Goal: Transaction & Acquisition: Purchase product/service

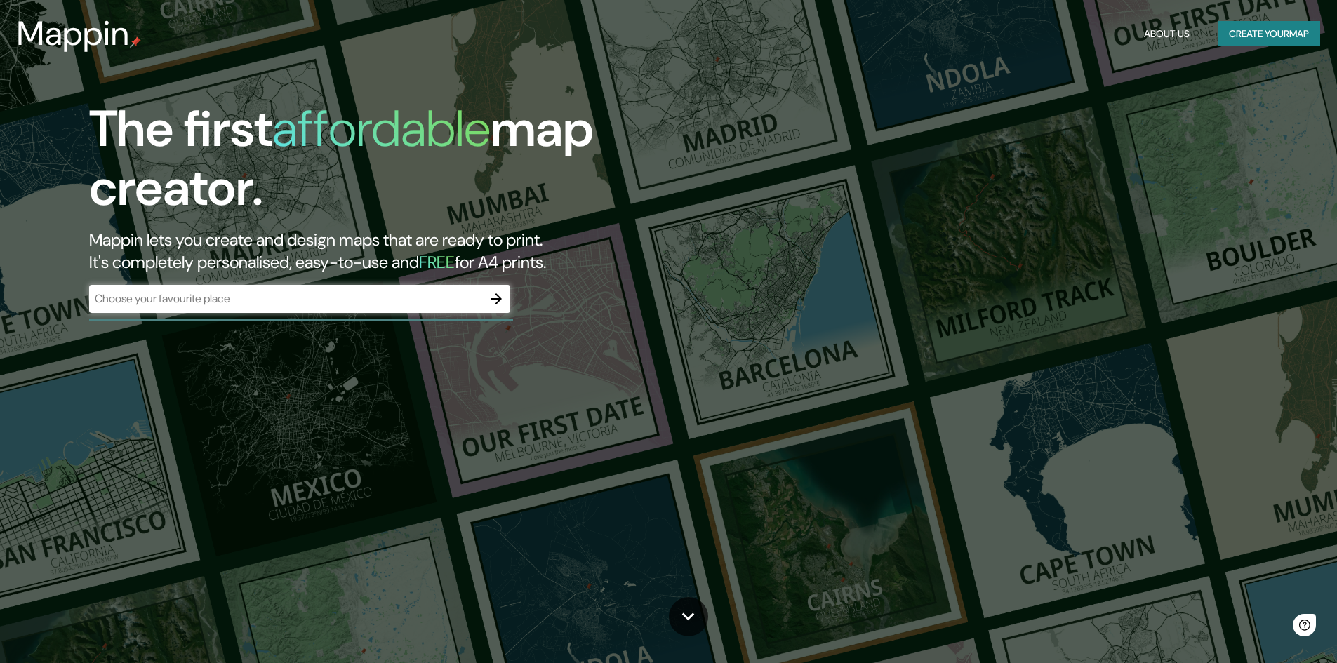
click at [356, 287] on div "​" at bounding box center [299, 299] width 421 height 28
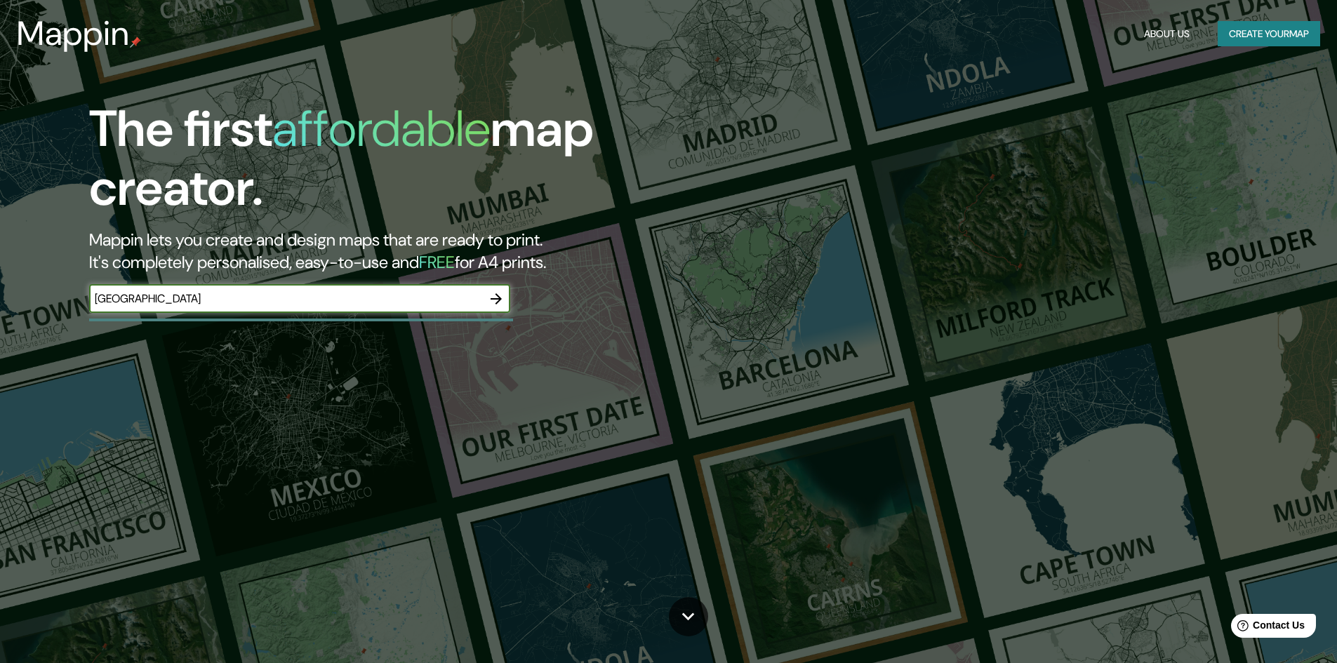
type input "[GEOGRAPHIC_DATA]"
click at [501, 295] on icon "button" at bounding box center [496, 299] width 17 height 17
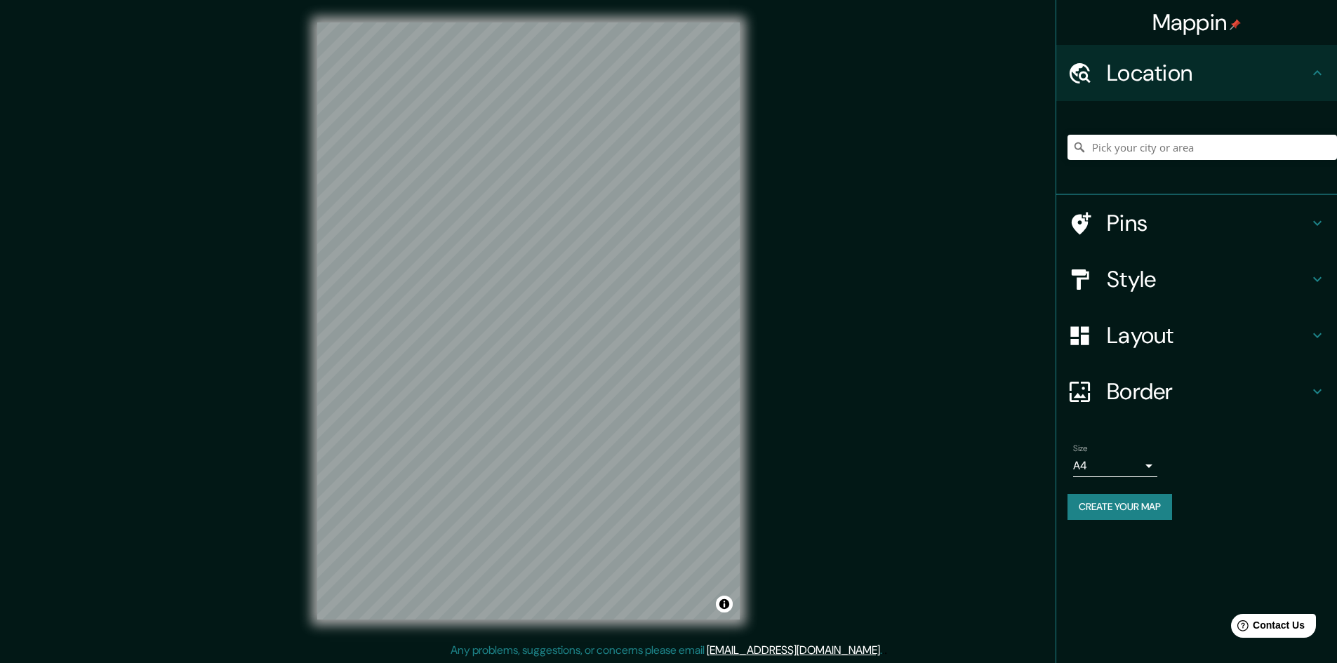
click at [761, 383] on div "© Mapbox © OpenStreetMap Improve this map" at bounding box center [529, 321] width 468 height 642
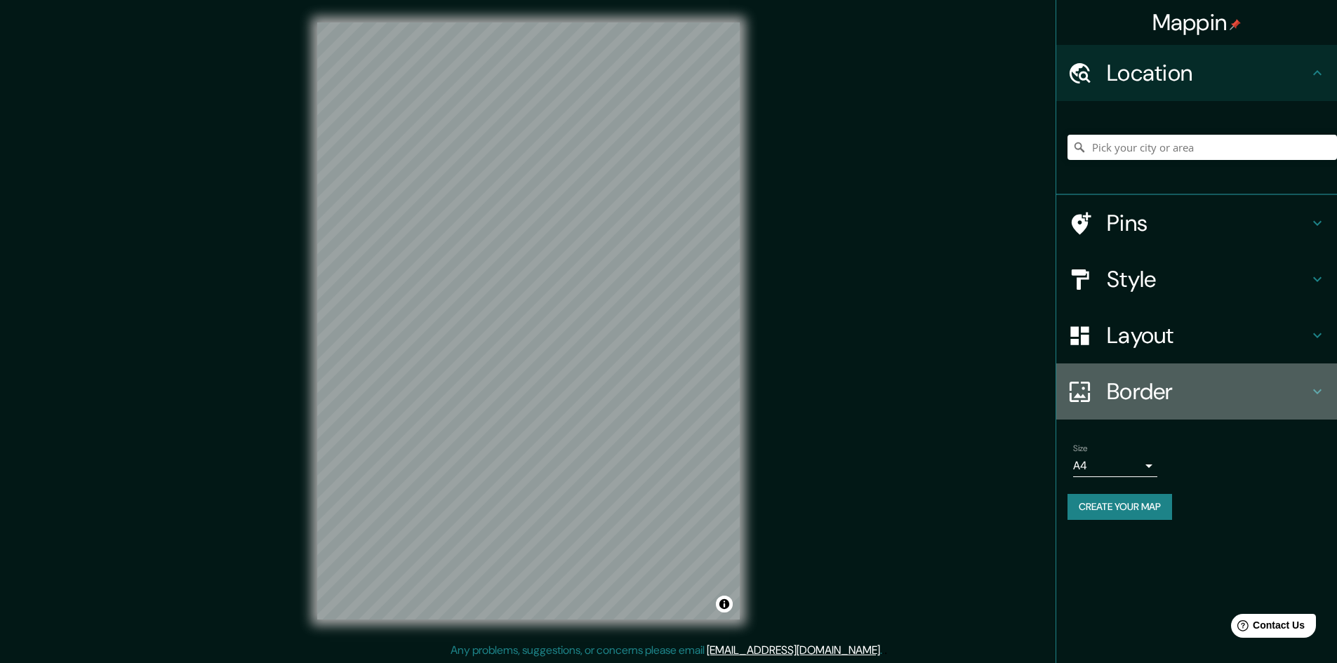
click at [1147, 390] on h4 "Border" at bounding box center [1208, 392] width 202 height 28
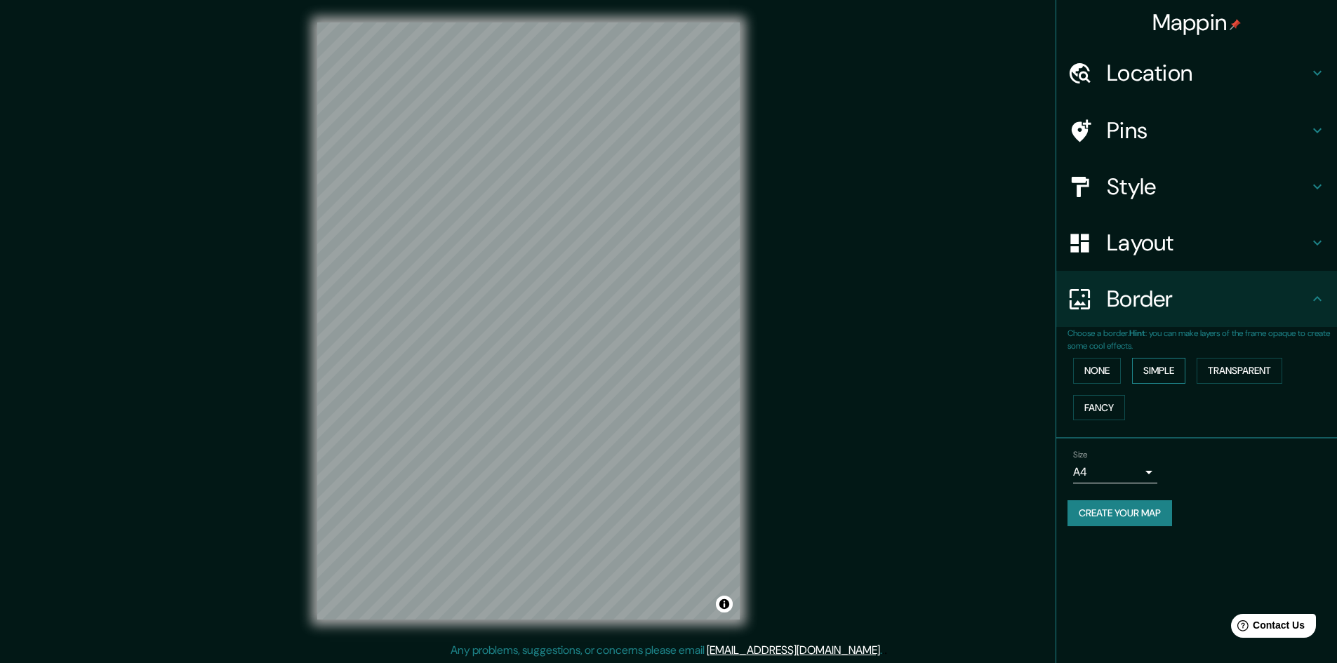
click at [1166, 378] on button "Simple" at bounding box center [1158, 371] width 53 height 26
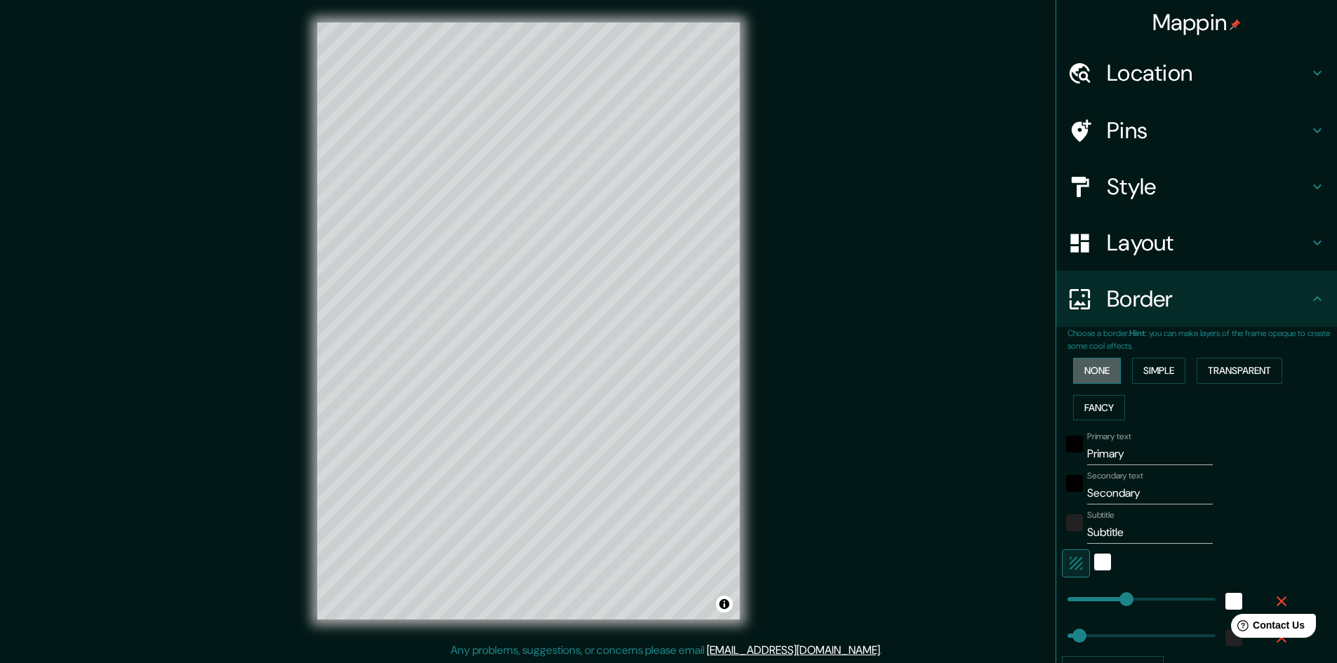
click at [1104, 380] on button "None" at bounding box center [1097, 371] width 48 height 26
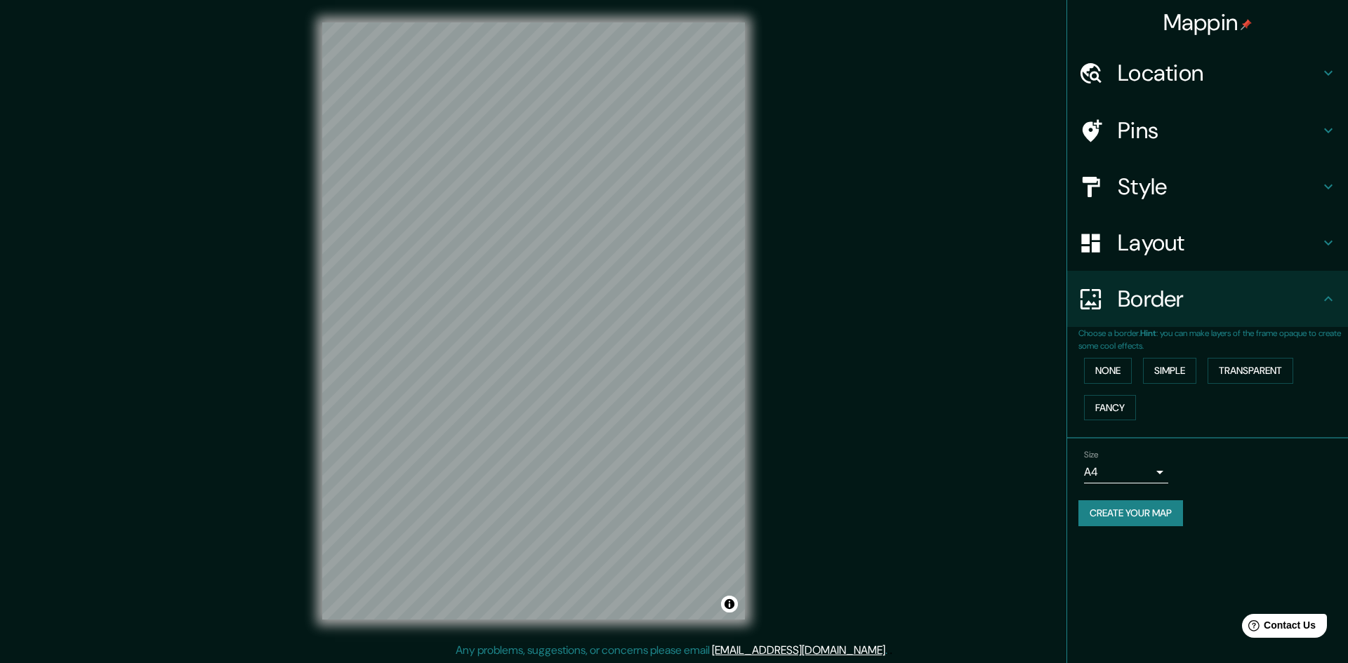
click at [1149, 479] on body "Mappin Location Pins Style Layout Border Choose a border. Hint : you can make l…" at bounding box center [674, 331] width 1348 height 663
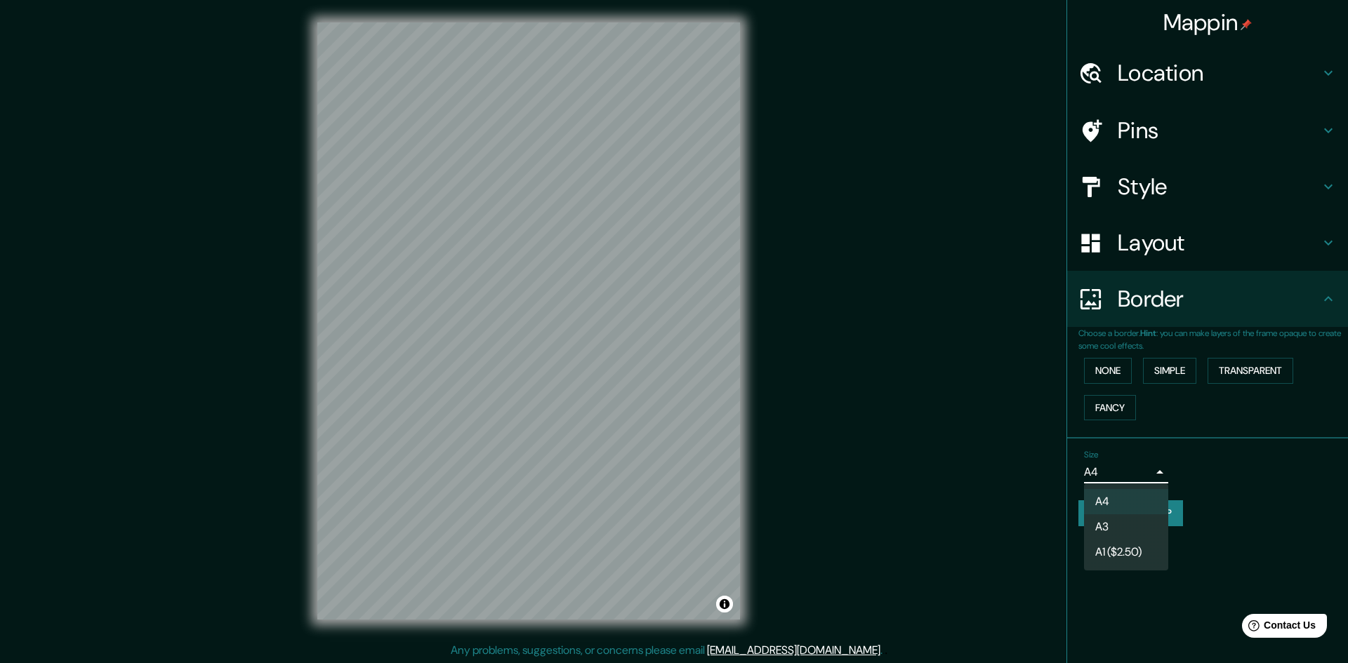
click at [1194, 453] on div at bounding box center [674, 331] width 1348 height 663
click at [1138, 471] on body "Mappin Location Pins Style Layout Border Choose a border. Hint : you can make l…" at bounding box center [674, 331] width 1348 height 663
click at [1137, 518] on li "A3" at bounding box center [1126, 527] width 84 height 25
type input "a4"
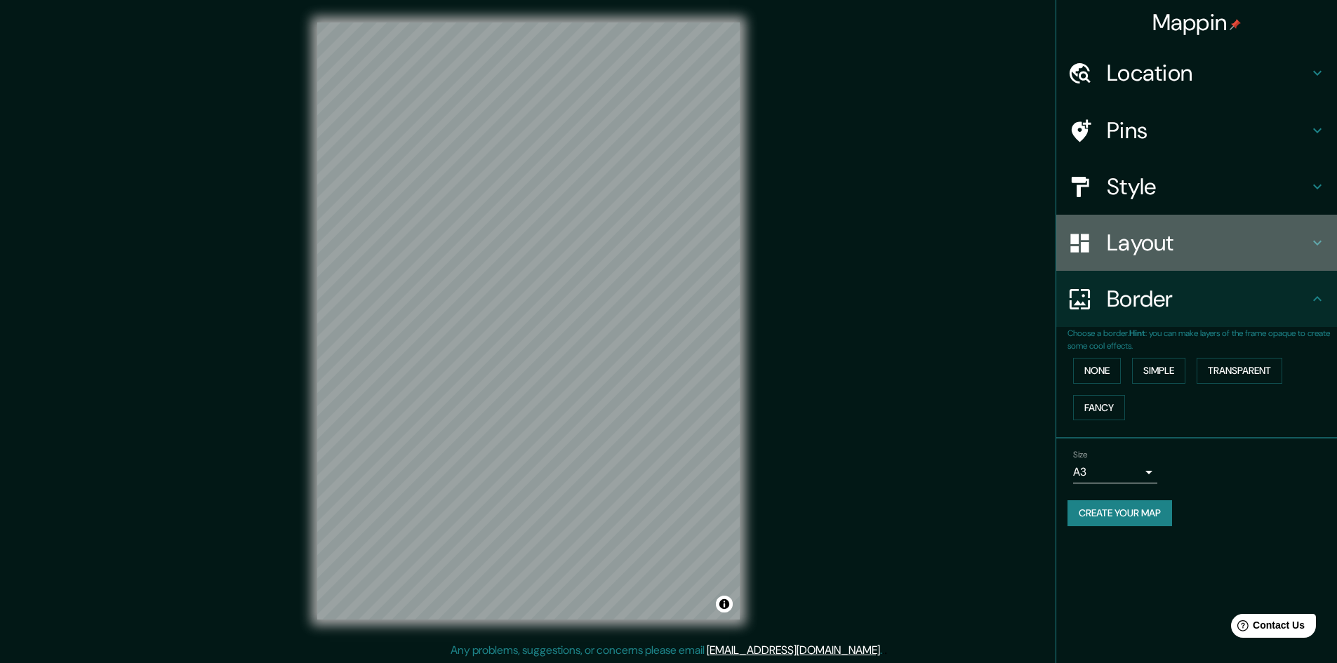
click at [1191, 253] on h4 "Layout" at bounding box center [1208, 243] width 202 height 28
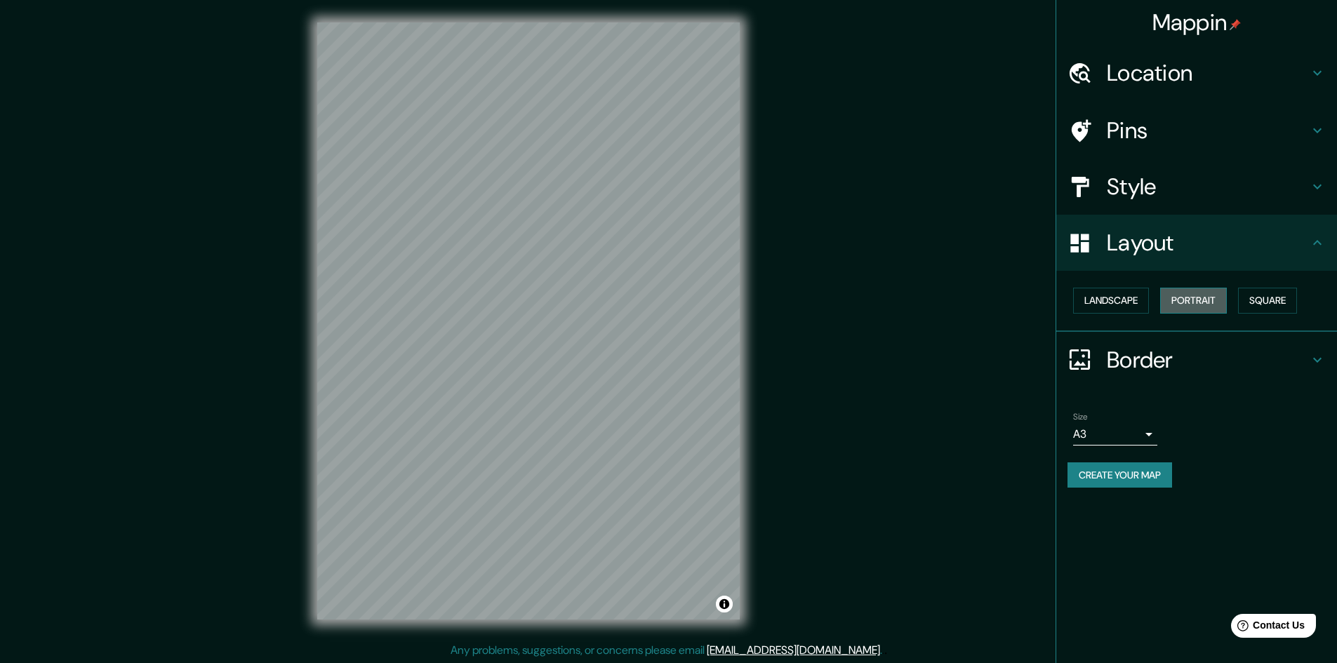
click at [1198, 300] on button "Portrait" at bounding box center [1193, 301] width 67 height 26
click at [1270, 300] on button "Square" at bounding box center [1267, 301] width 59 height 26
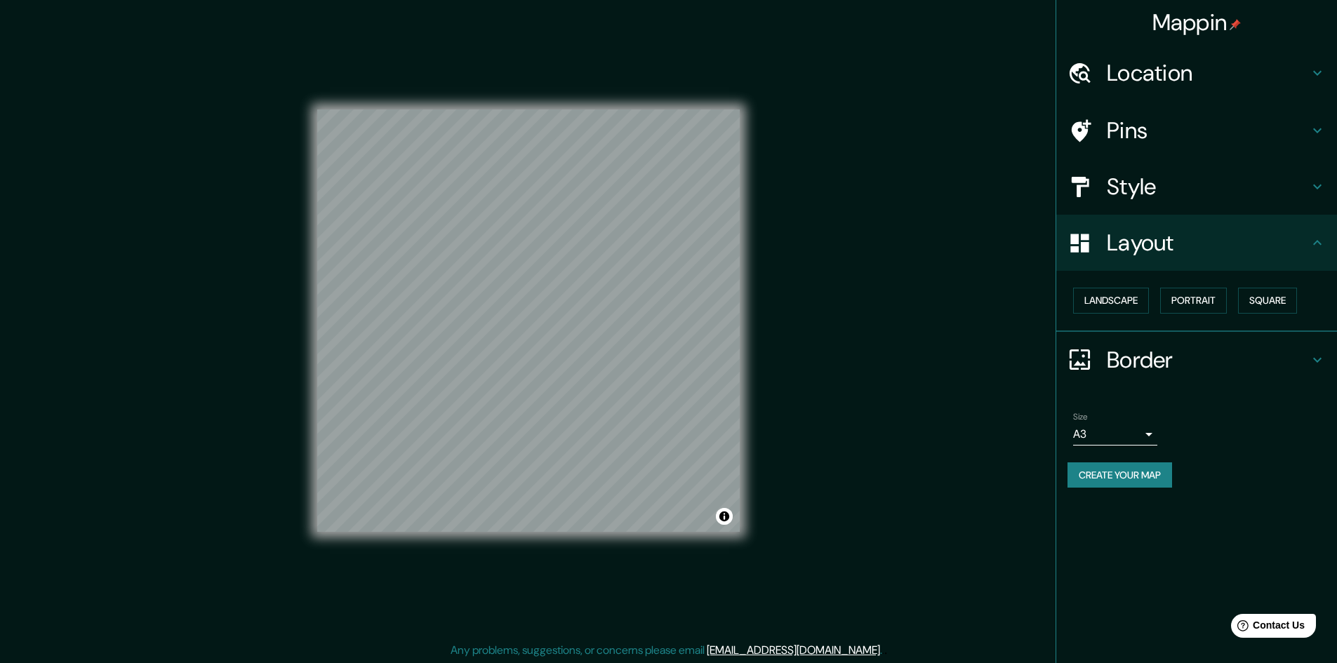
click at [1239, 208] on div "Style" at bounding box center [1197, 187] width 281 height 56
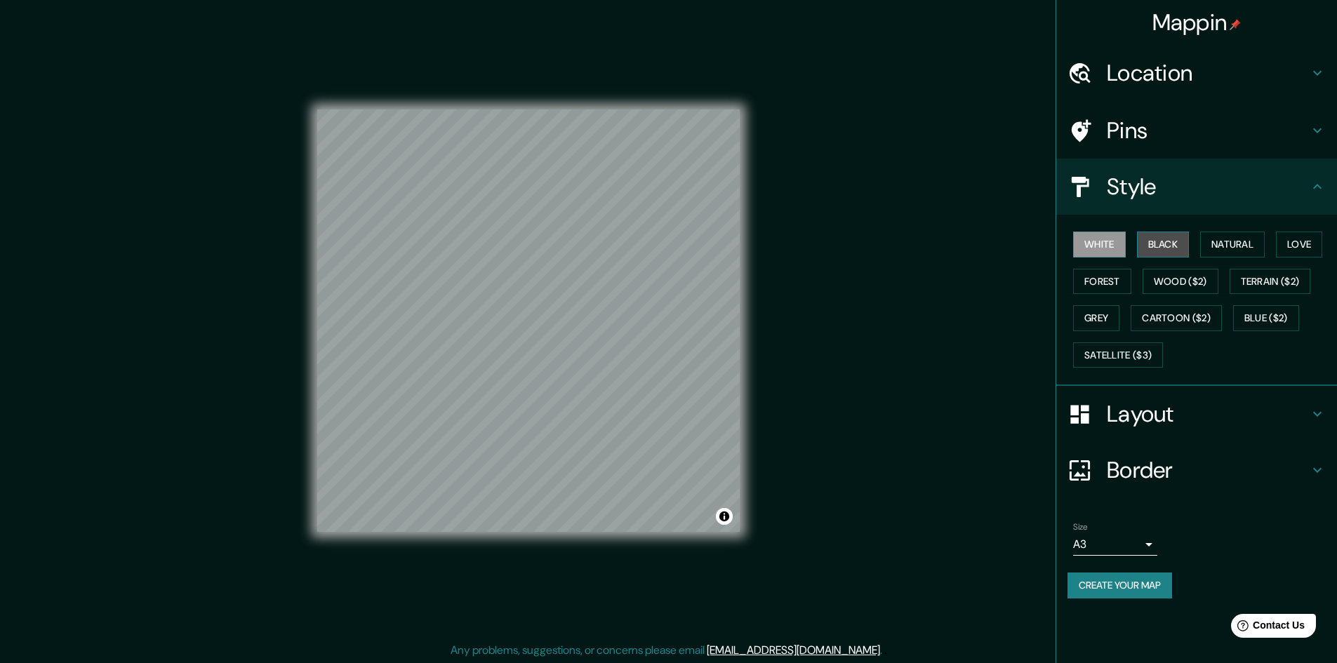
click at [1181, 244] on button "Black" at bounding box center [1163, 245] width 53 height 26
click at [1222, 246] on button "Natural" at bounding box center [1232, 245] width 65 height 26
click at [1302, 246] on button "Love" at bounding box center [1299, 245] width 46 height 26
click at [1194, 274] on button "Wood ($2)" at bounding box center [1181, 282] width 76 height 26
click at [1095, 280] on button "Forest" at bounding box center [1102, 282] width 58 height 26
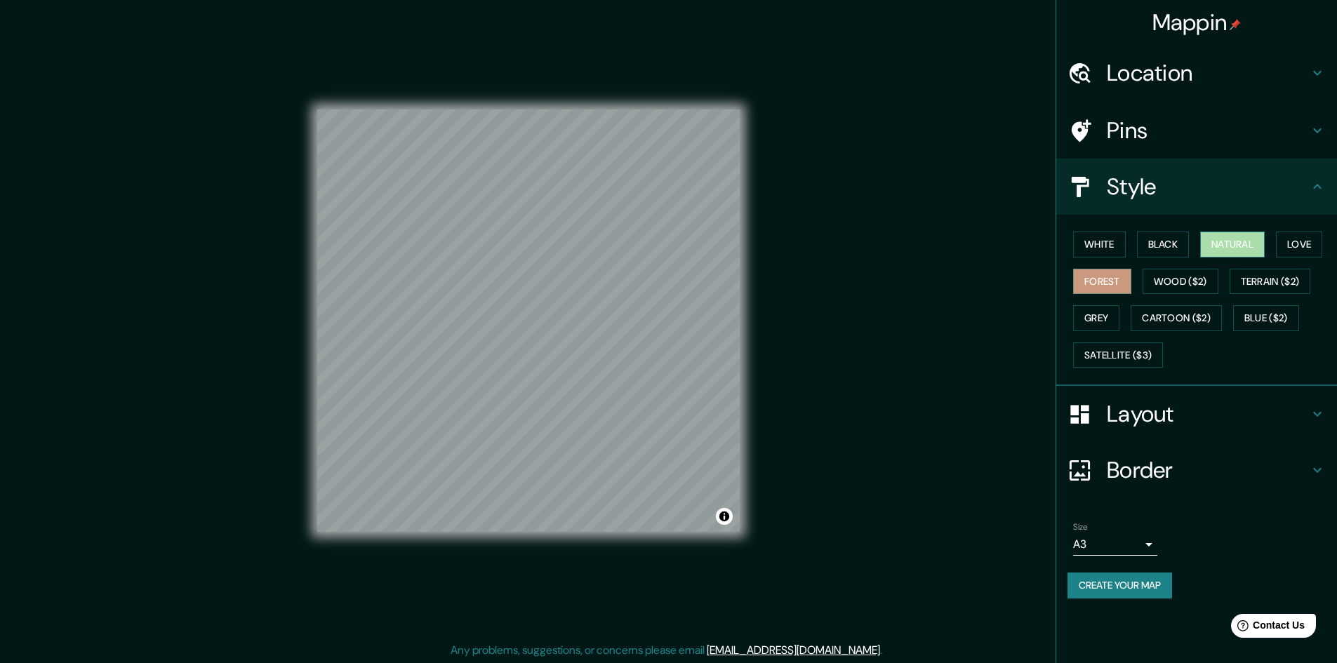
drag, startPoint x: 1239, startPoint y: 248, endPoint x: 1282, endPoint y: 241, distance: 43.4
click at [1240, 248] on button "Natural" at bounding box center [1232, 245] width 65 height 26
click at [1273, 62] on h4 "Location" at bounding box center [1208, 73] width 202 height 28
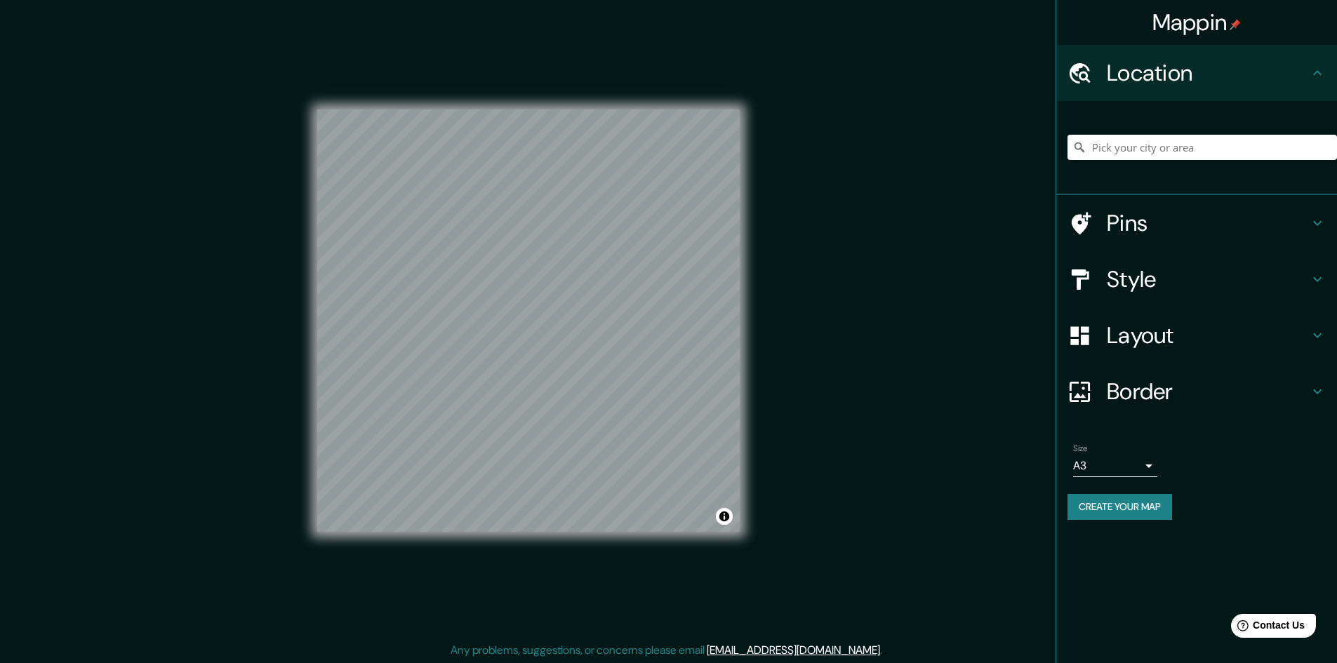
click at [1235, 232] on h4 "Pins" at bounding box center [1208, 223] width 202 height 28
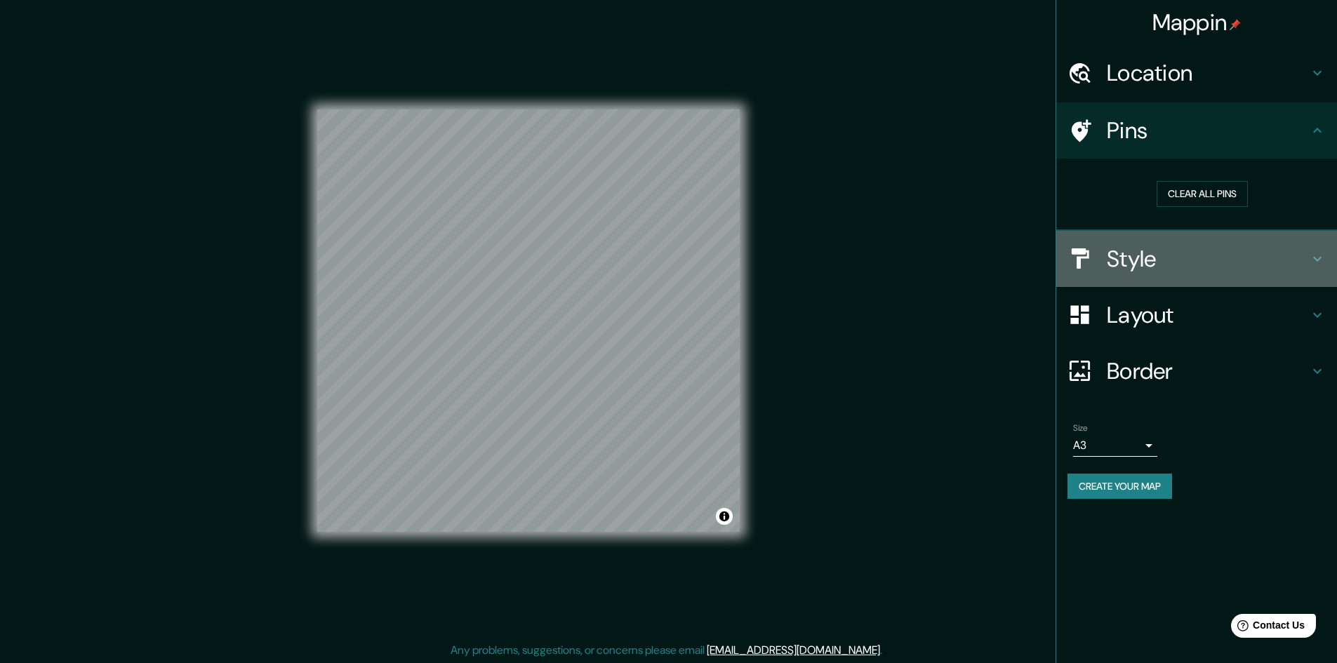
click at [1233, 257] on h4 "Style" at bounding box center [1208, 259] width 202 height 28
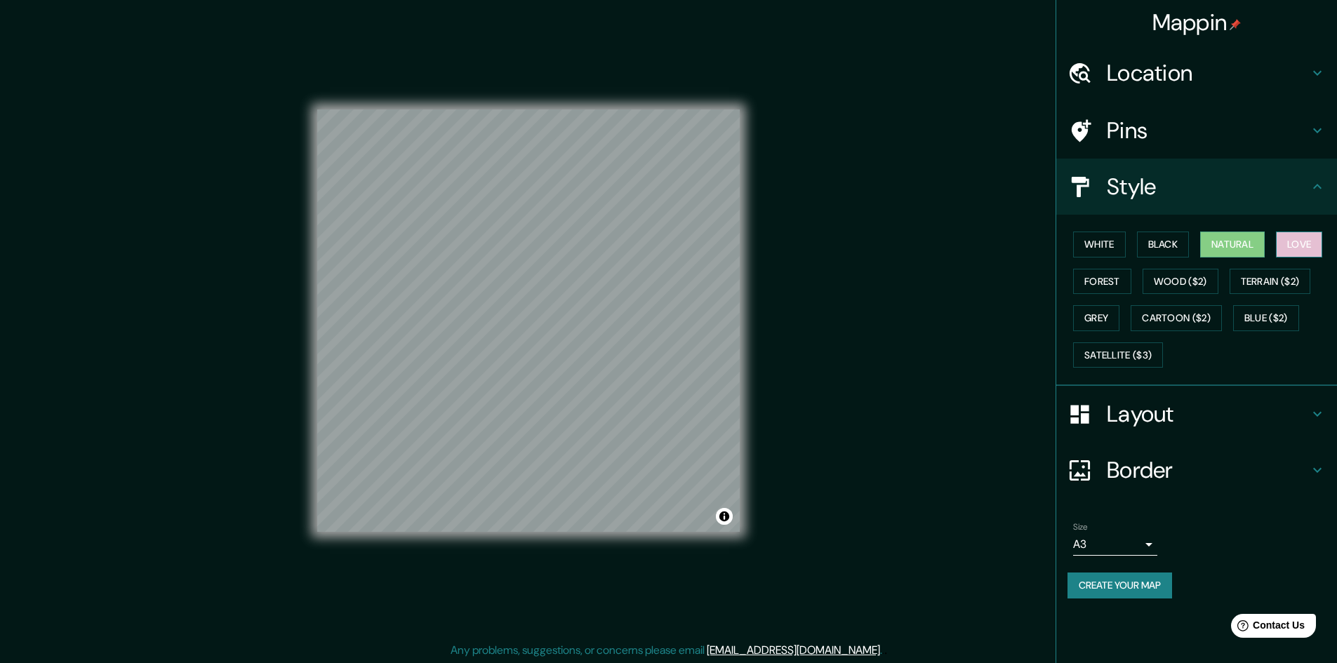
click at [1300, 239] on button "Love" at bounding box center [1299, 245] width 46 height 26
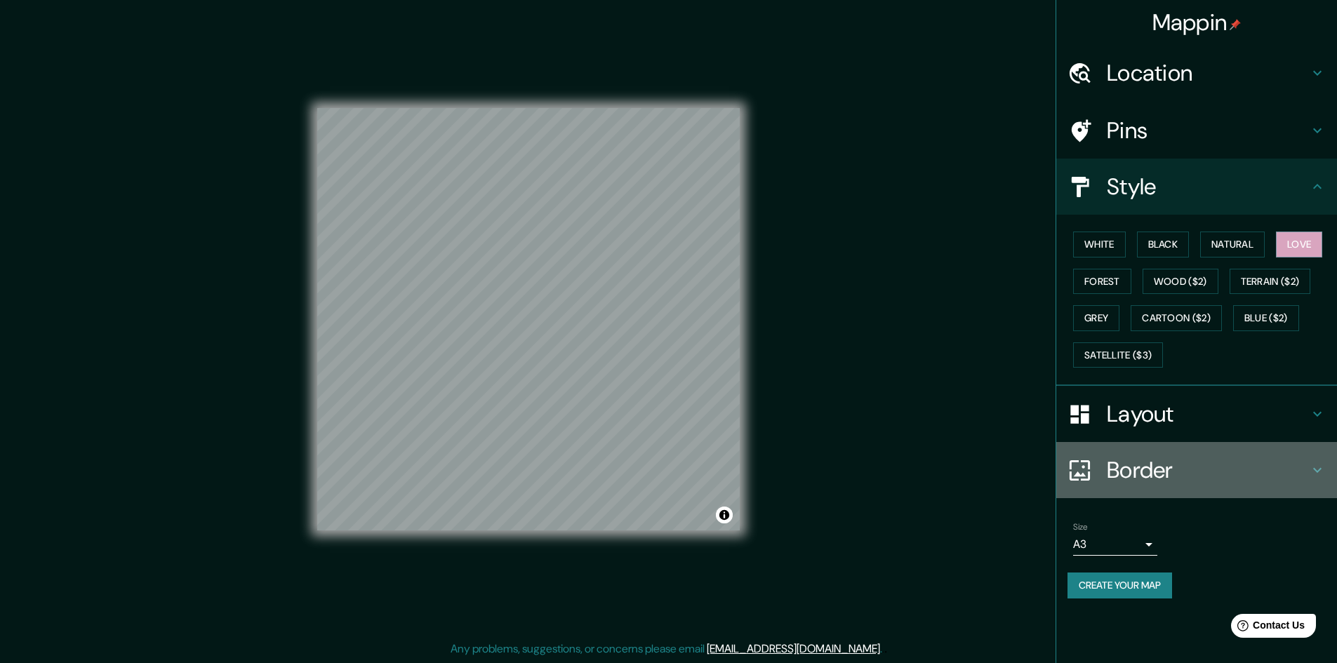
click at [1196, 469] on h4 "Border" at bounding box center [1208, 470] width 202 height 28
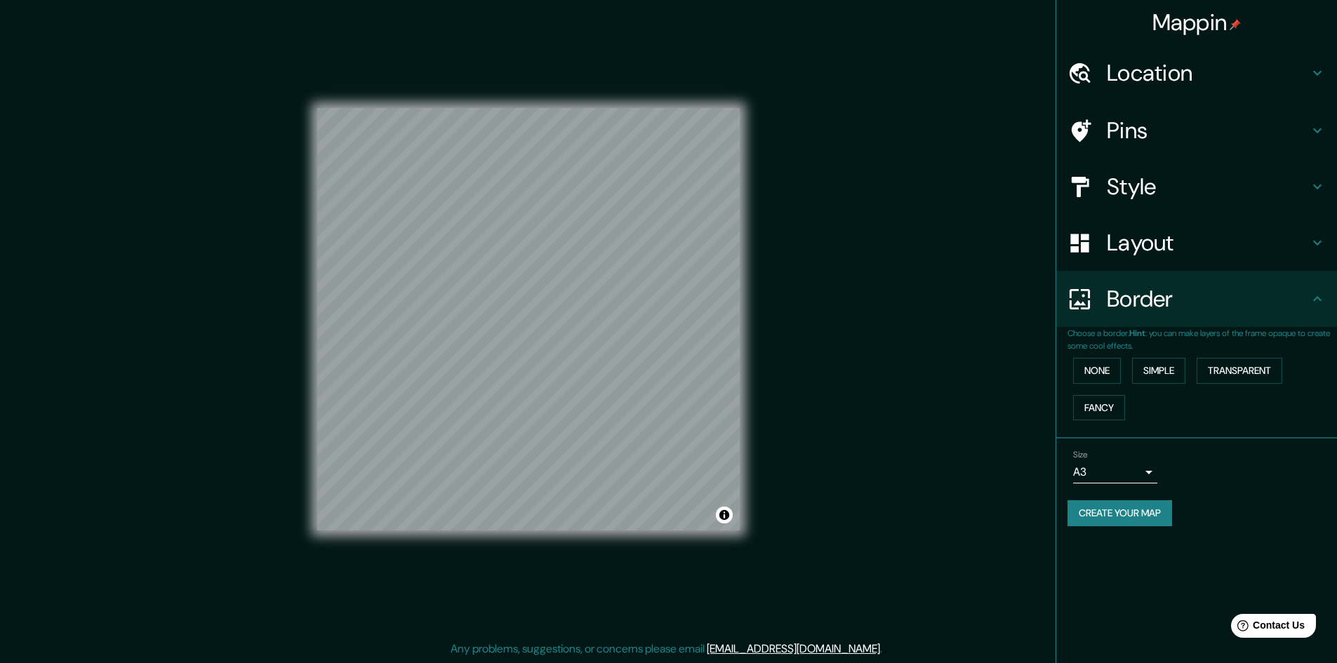
click at [1237, 270] on div "Layout" at bounding box center [1197, 243] width 281 height 56
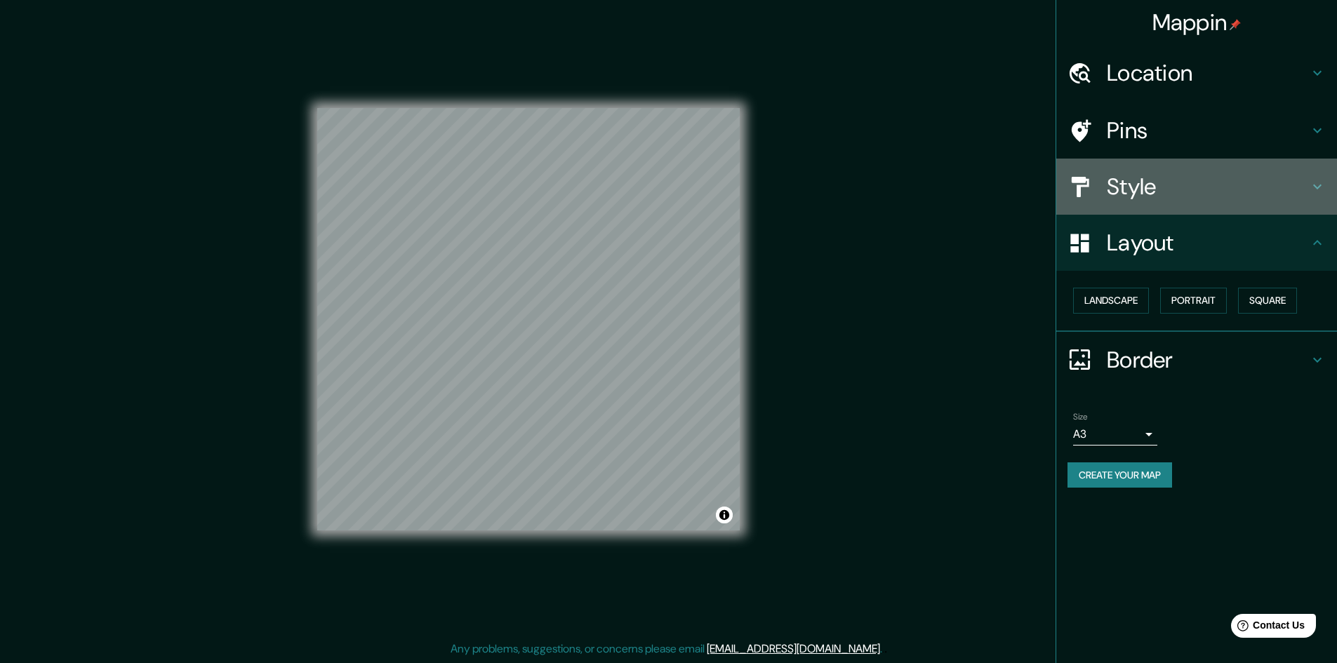
click at [1245, 191] on h4 "Style" at bounding box center [1208, 187] width 202 height 28
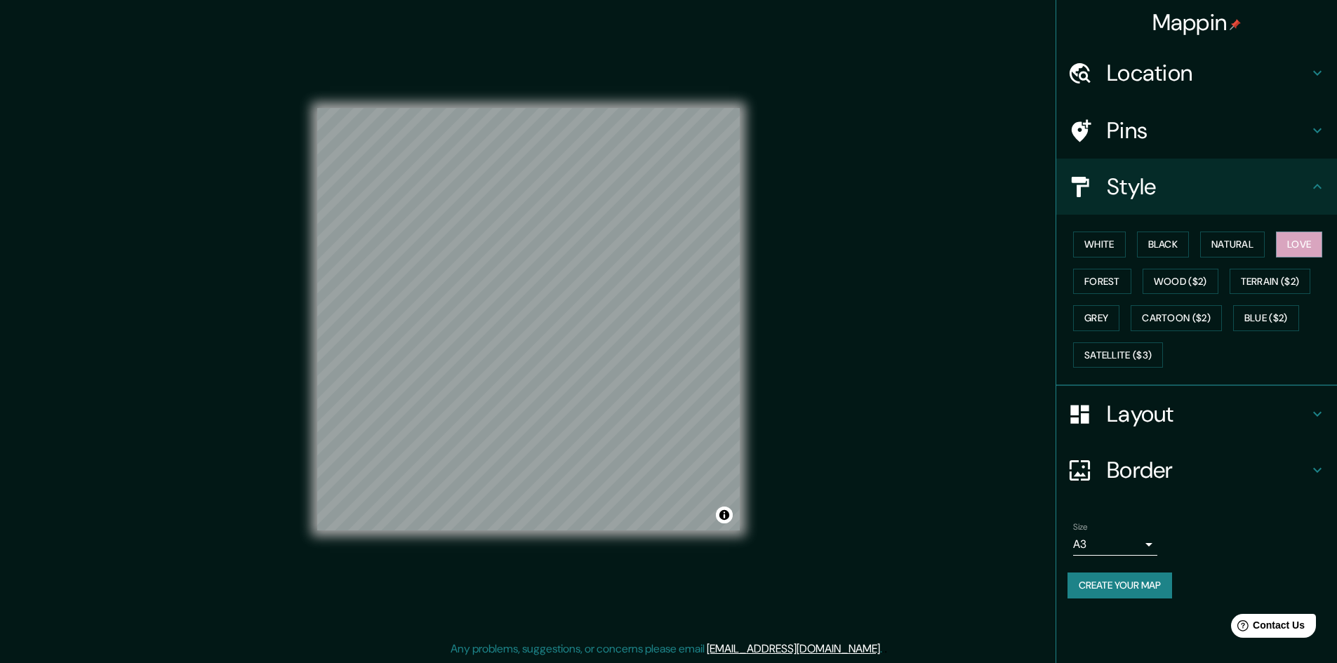
scroll to position [0, 0]
click at [1135, 356] on button "Satellite ($3)" at bounding box center [1118, 356] width 90 height 26
click at [1323, 240] on button "Love" at bounding box center [1299, 245] width 46 height 26
click at [1246, 244] on button "Natural" at bounding box center [1232, 245] width 65 height 26
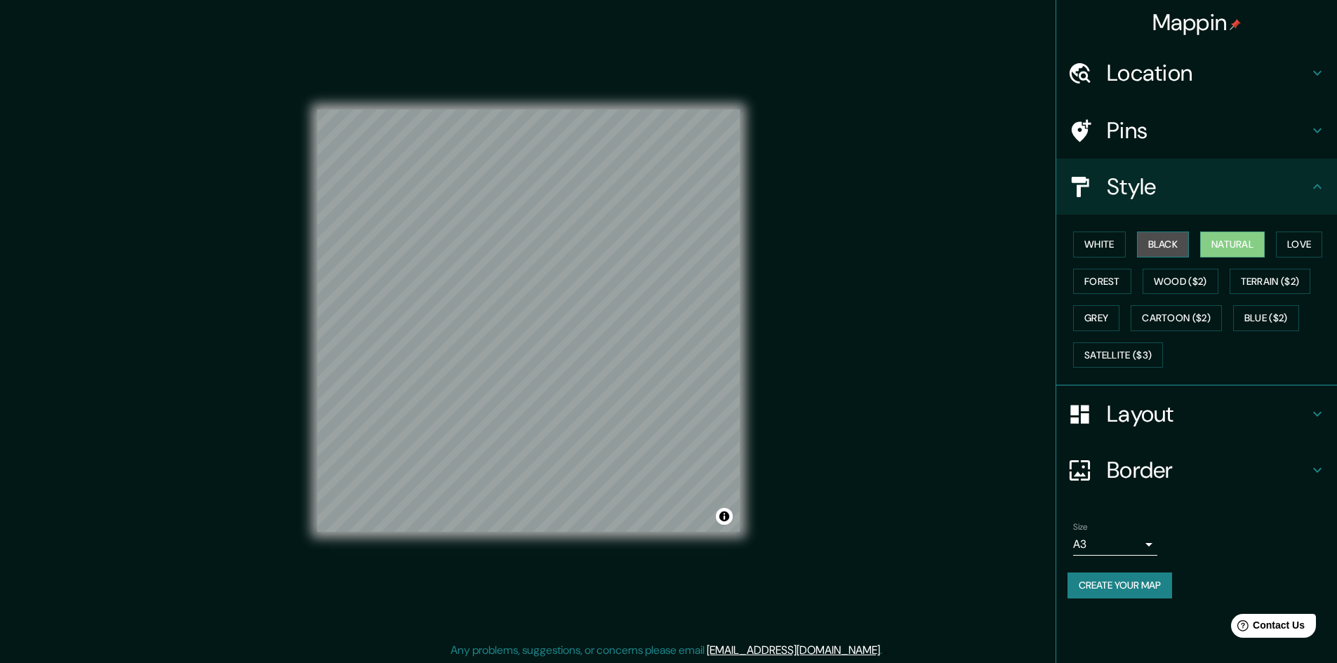
click at [1174, 240] on button "Black" at bounding box center [1163, 245] width 53 height 26
click at [1108, 244] on button "White" at bounding box center [1099, 245] width 53 height 26
click at [1085, 286] on button "Forest" at bounding box center [1102, 282] width 58 height 26
click at [1317, 239] on button "Love" at bounding box center [1299, 245] width 46 height 26
click at [1094, 282] on button "Forest" at bounding box center [1102, 282] width 58 height 26
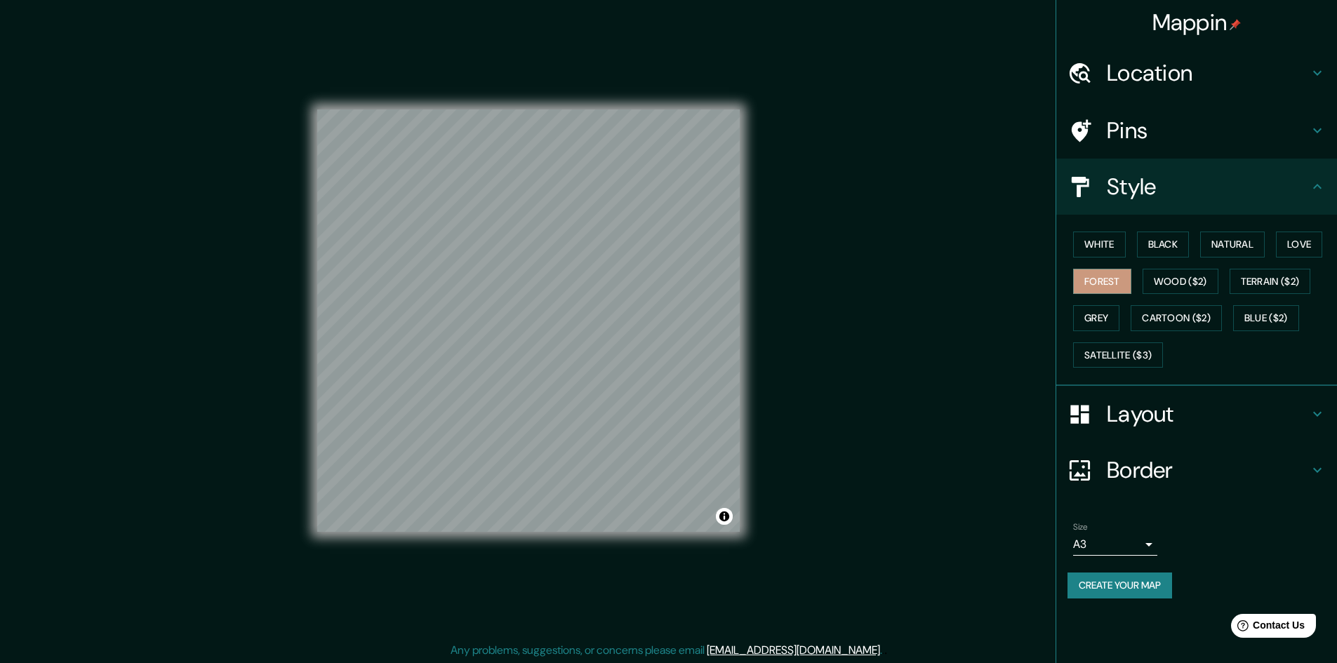
scroll to position [1, 0]
click at [1162, 581] on button "Create your map" at bounding box center [1120, 586] width 105 height 26
click at [1097, 591] on button "Create your map" at bounding box center [1120, 586] width 105 height 26
